Goal: Transaction & Acquisition: Purchase product/service

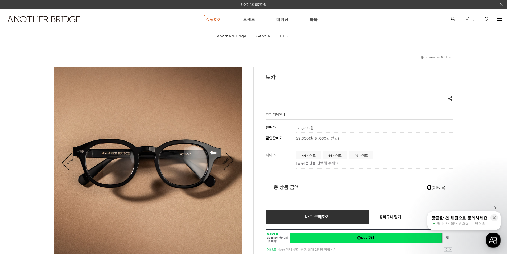
click at [416, 76] on h3 "토카" at bounding box center [360, 77] width 188 height 8
click at [413, 146] on div "추가 혜택안내 기본 정보 상품명 토카 판매가 120,000원 할인판매가 59,000원 ( 61,000원 할인) 정기결제 구매방법 정기배송 할인…" at bounding box center [360, 238] width 188 height 266
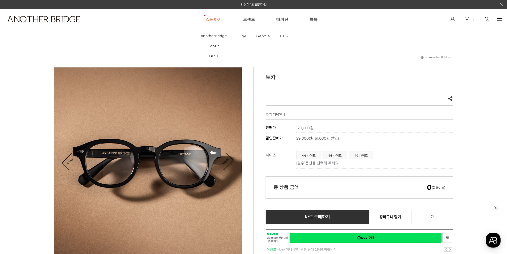
click at [214, 20] on link "쇼핑하기" at bounding box center [214, 19] width 16 height 19
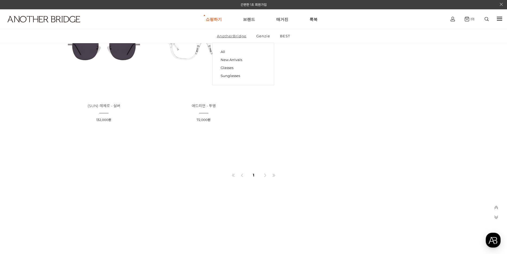
scroll to position [958, 0]
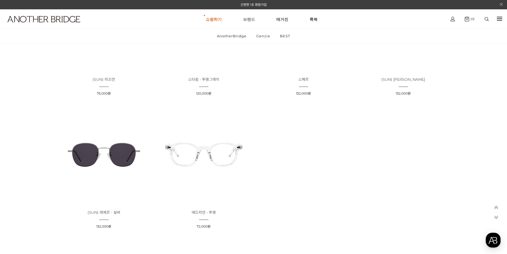
click at [250, 20] on link "브랜드" at bounding box center [249, 19] width 12 height 19
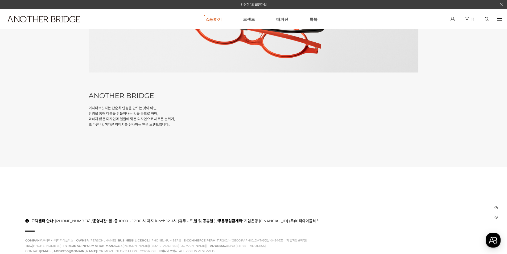
scroll to position [132, 0]
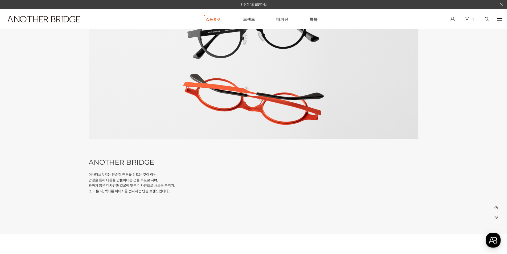
click at [277, 21] on link "매거진" at bounding box center [282, 19] width 12 height 19
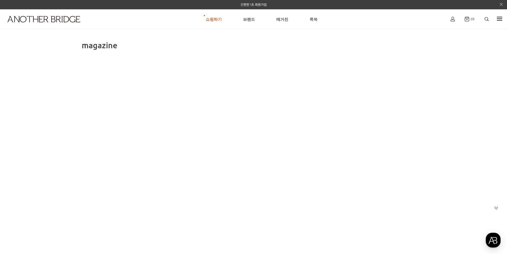
click at [311, 20] on link "룩북" at bounding box center [313, 19] width 8 height 19
click at [212, 22] on link "쇼핑하기" at bounding box center [214, 19] width 16 height 19
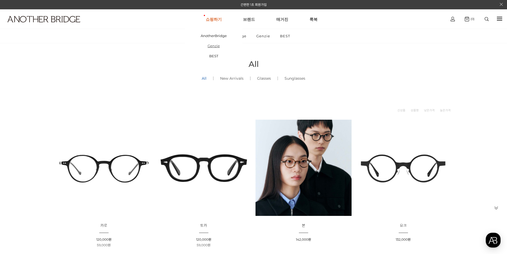
click at [216, 47] on link "Genzie" at bounding box center [213, 46] width 57 height 10
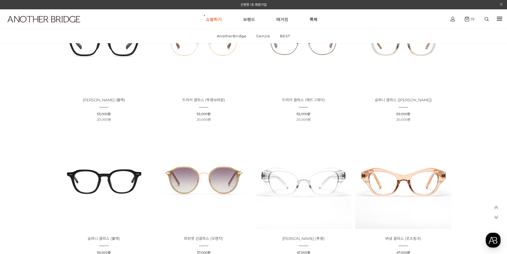
scroll to position [1171, 0]
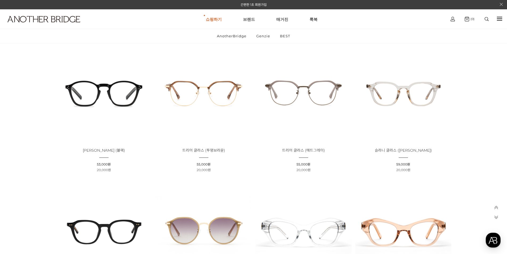
click at [116, 80] on img at bounding box center [104, 92] width 96 height 96
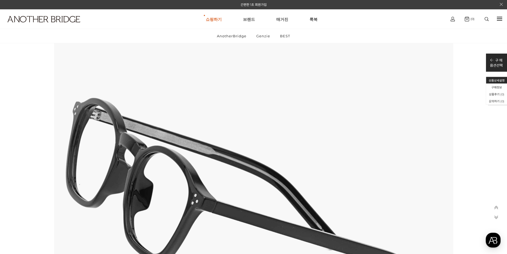
scroll to position [1091, 0]
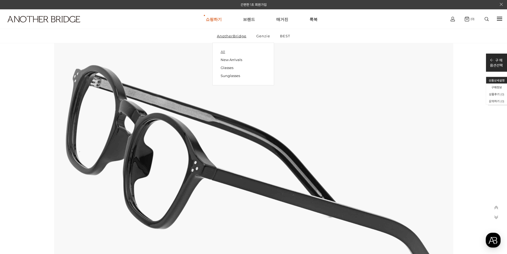
click at [223, 51] on link "All" at bounding box center [243, 51] width 45 height 7
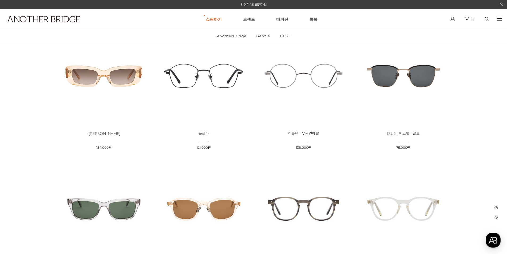
scroll to position [426, 0]
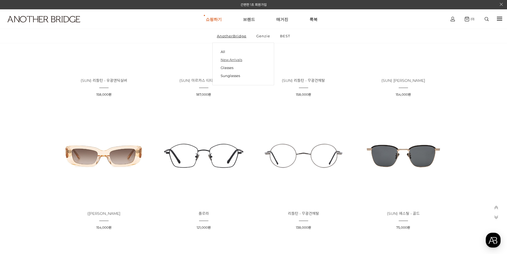
click at [237, 61] on link "New Arrivals" at bounding box center [243, 60] width 45 height 8
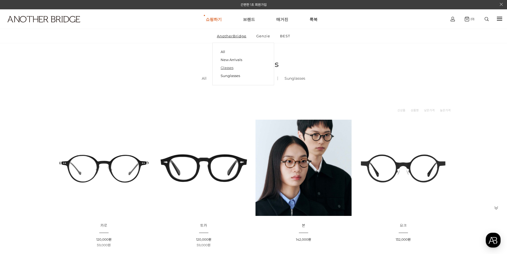
click at [234, 68] on link "Glasses" at bounding box center [243, 68] width 45 height 8
click at [229, 67] on link "Glasses" at bounding box center [243, 68] width 45 height 8
click at [231, 76] on link "Sunglasses" at bounding box center [243, 76] width 45 height 8
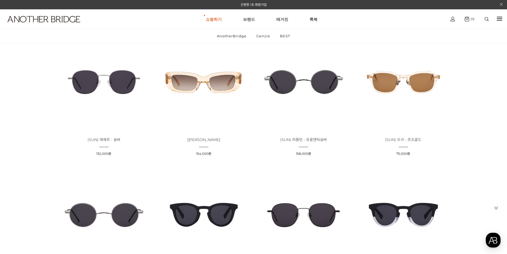
scroll to position [80, 0]
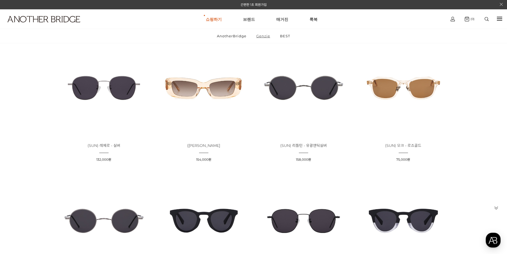
click at [265, 36] on link "Genzie" at bounding box center [263, 36] width 23 height 14
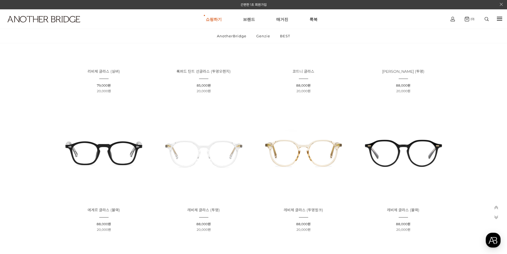
scroll to position [585, 0]
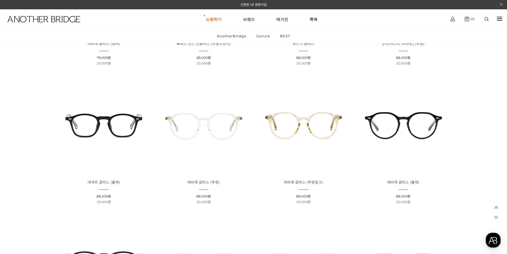
click at [120, 132] on img at bounding box center [104, 124] width 96 height 96
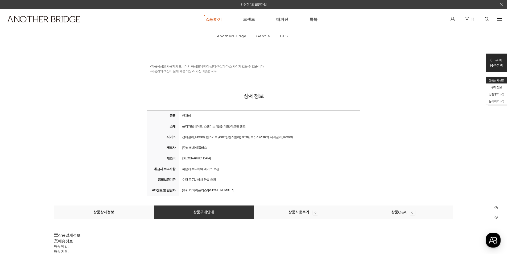
scroll to position [6040, 0]
